Goal: Task Accomplishment & Management: Complete application form

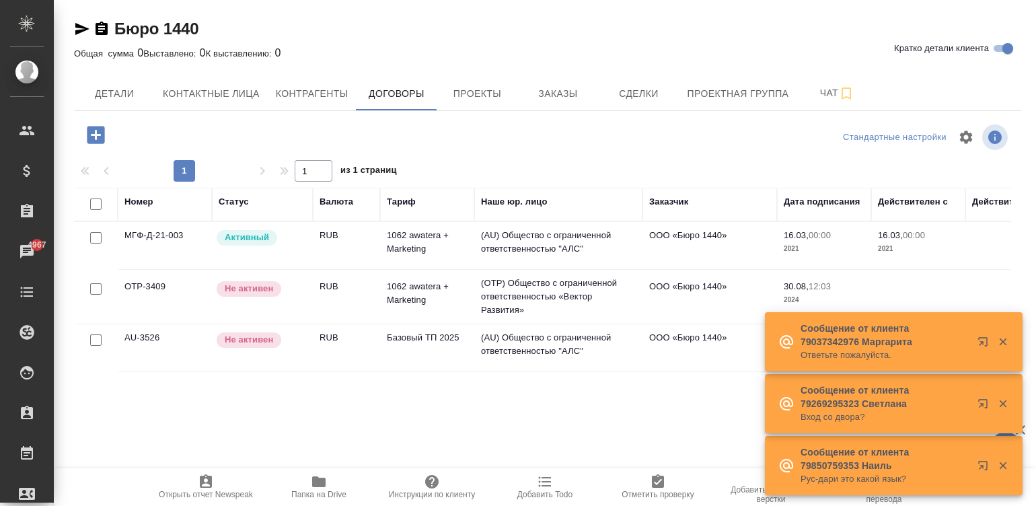
click at [423, 240] on td "1062 awatera + Marketing" at bounding box center [427, 245] width 94 height 47
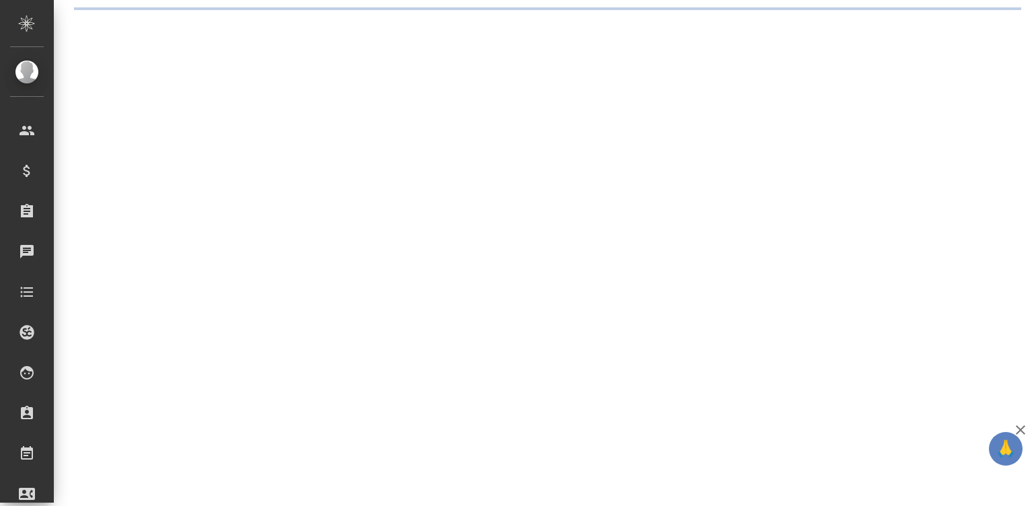
click at [1030, 377] on div at bounding box center [1031, 253] width 10 height 507
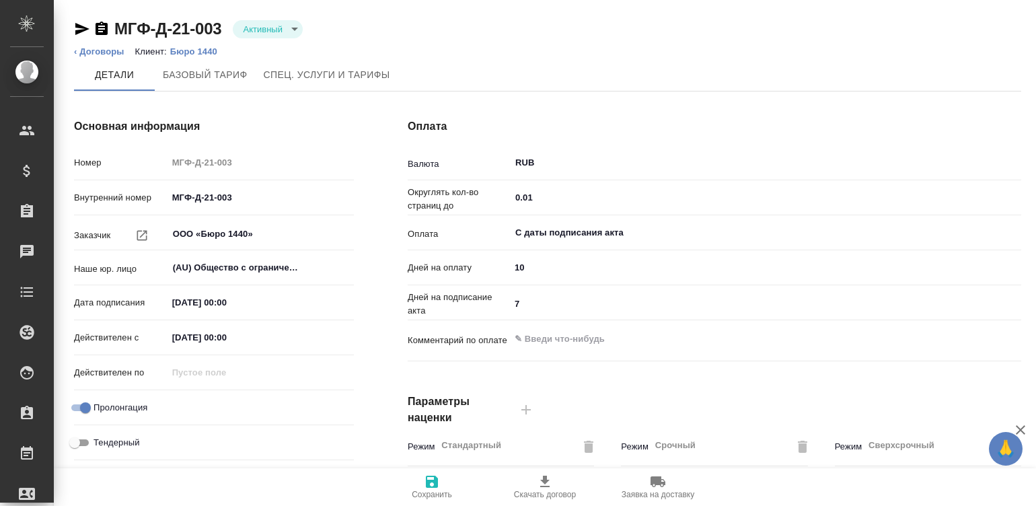
type input "1062 awatera + Marketing"
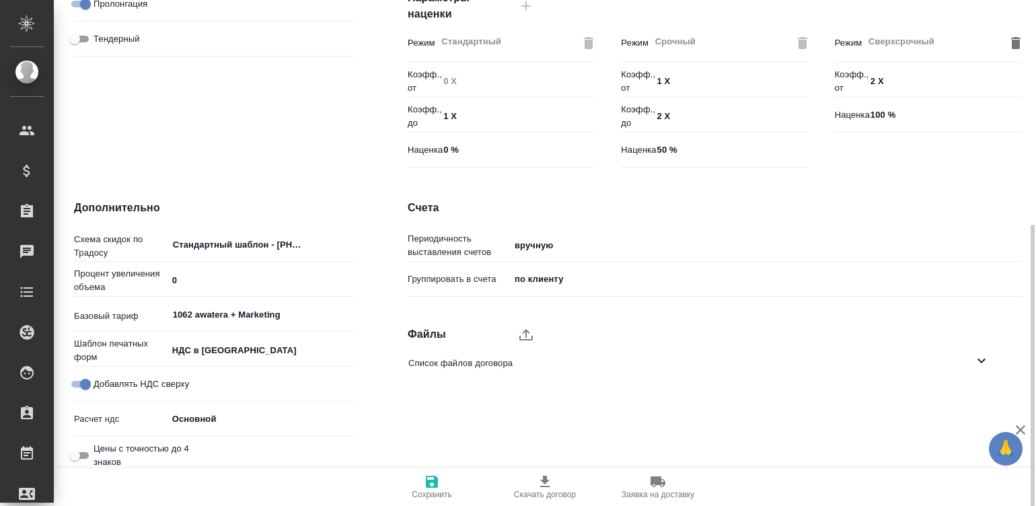
type input "Стандартный шаблон - 30-70-100 - ВЫБЕРИ МЕНЯ!"
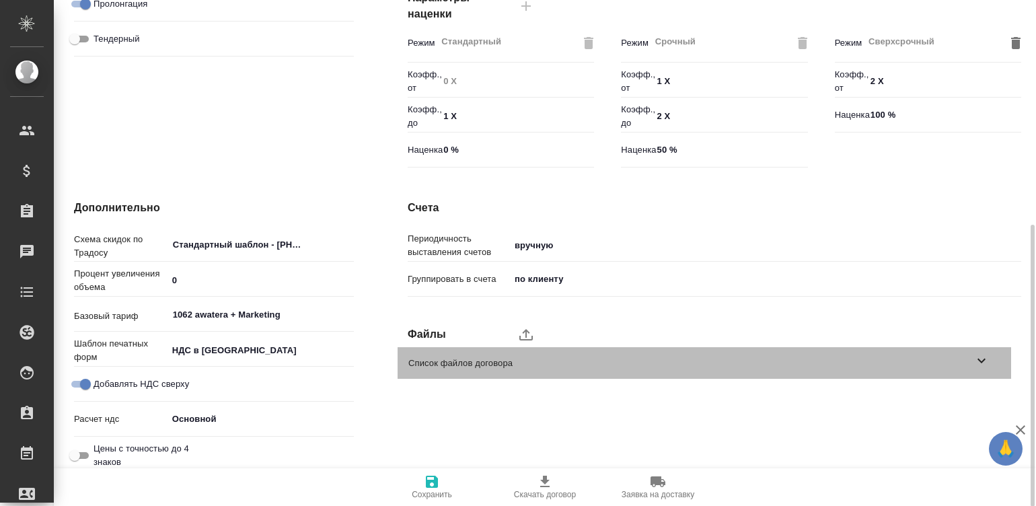
click at [969, 359] on span "Список файлов договора" at bounding box center [690, 363] width 565 height 13
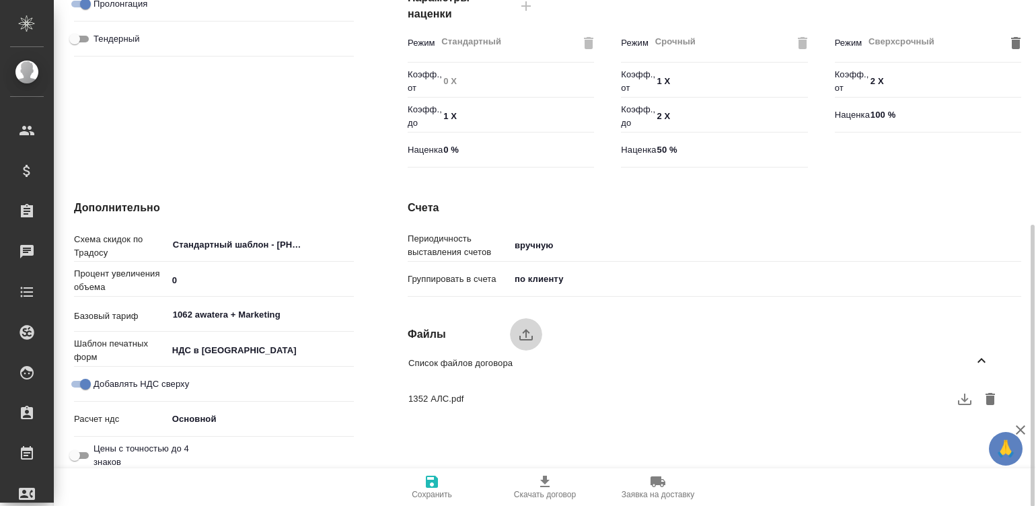
click at [520, 332] on icon "upload" at bounding box center [526, 334] width 16 height 16
click at [0, 0] on input "upload" at bounding box center [0, 0] width 0 height 0
type textarea "x"
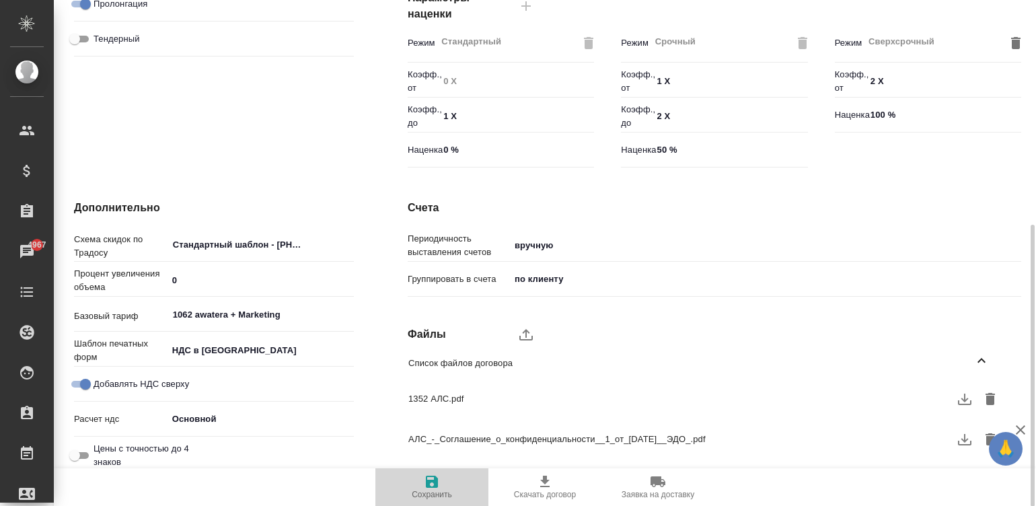
click at [426, 479] on icon "button" at bounding box center [432, 482] width 12 height 12
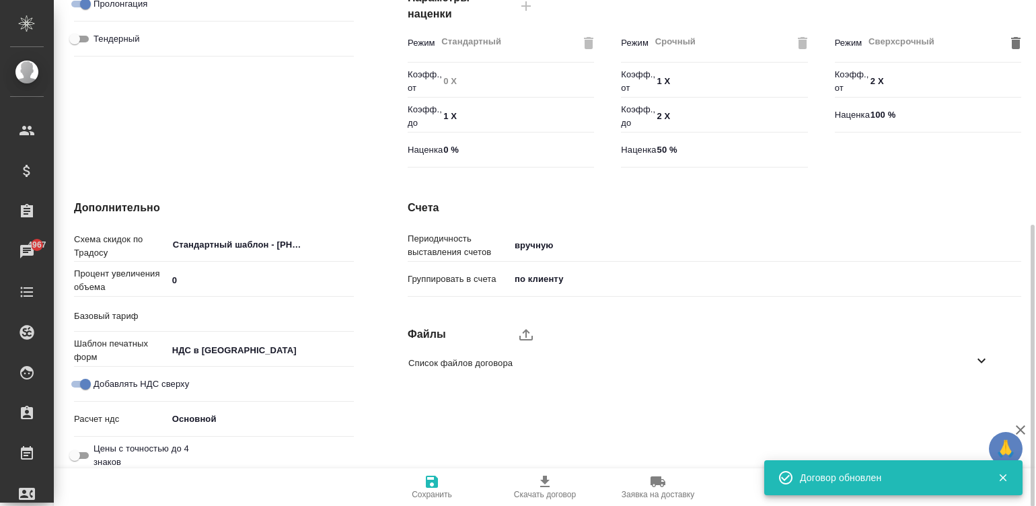
type input "1062 awatera + Marketing"
